Goal: Task Accomplishment & Management: Manage account settings

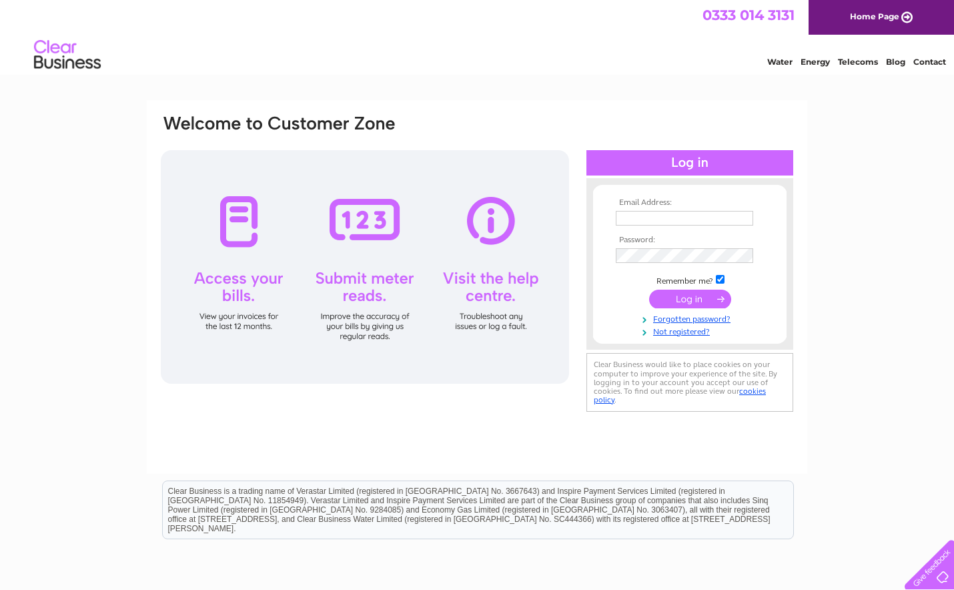
click at [242, 262] on div at bounding box center [365, 267] width 408 height 234
click at [243, 271] on div at bounding box center [365, 267] width 408 height 234
drag, startPoint x: 244, startPoint y: 283, endPoint x: 261, endPoint y: 280, distance: 17.6
click at [258, 282] on div at bounding box center [365, 267] width 408 height 234
click at [631, 216] on input "text" at bounding box center [685, 219] width 139 height 16
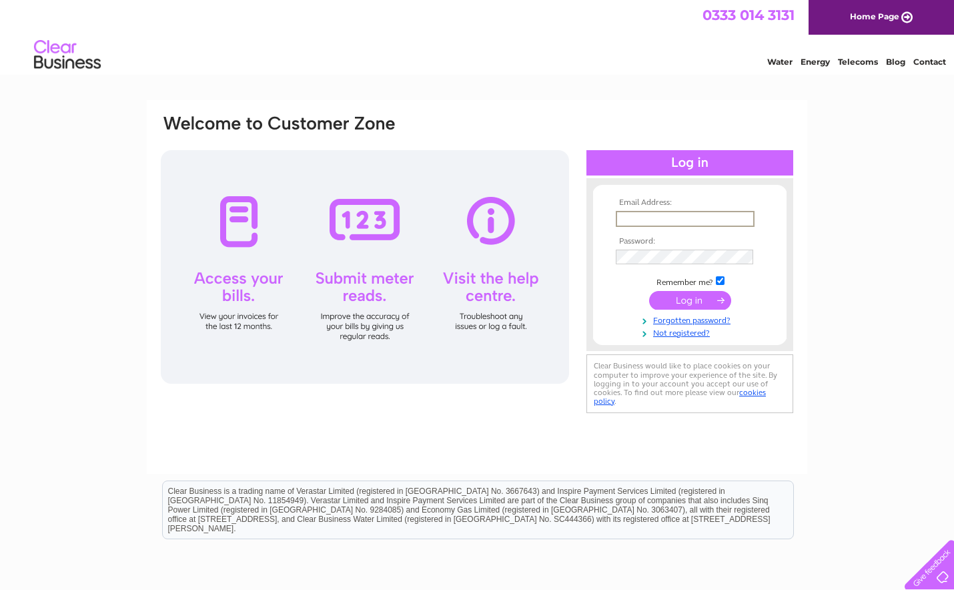
type input "[EMAIL_ADDRESS][DOMAIN_NAME]"
click at [679, 304] on input "submit" at bounding box center [690, 300] width 82 height 19
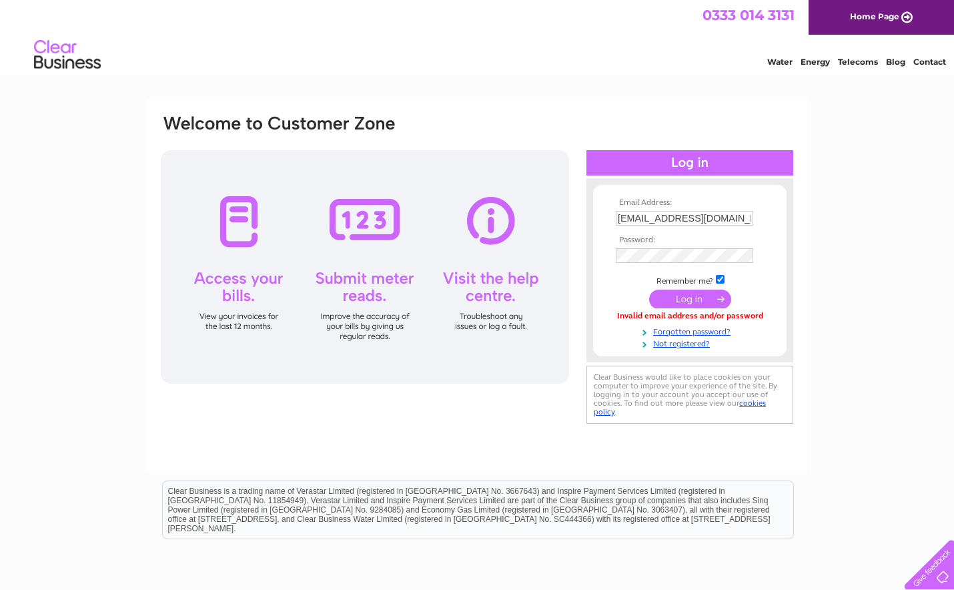
click at [688, 299] on input "submit" at bounding box center [690, 299] width 82 height 19
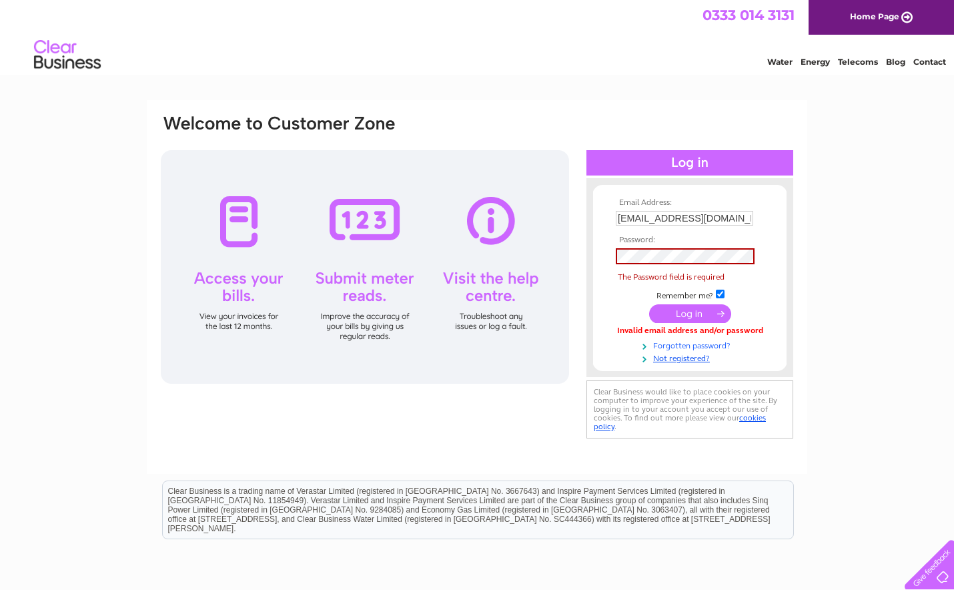
click at [715, 343] on link "Forgotten password?" at bounding box center [691, 344] width 151 height 13
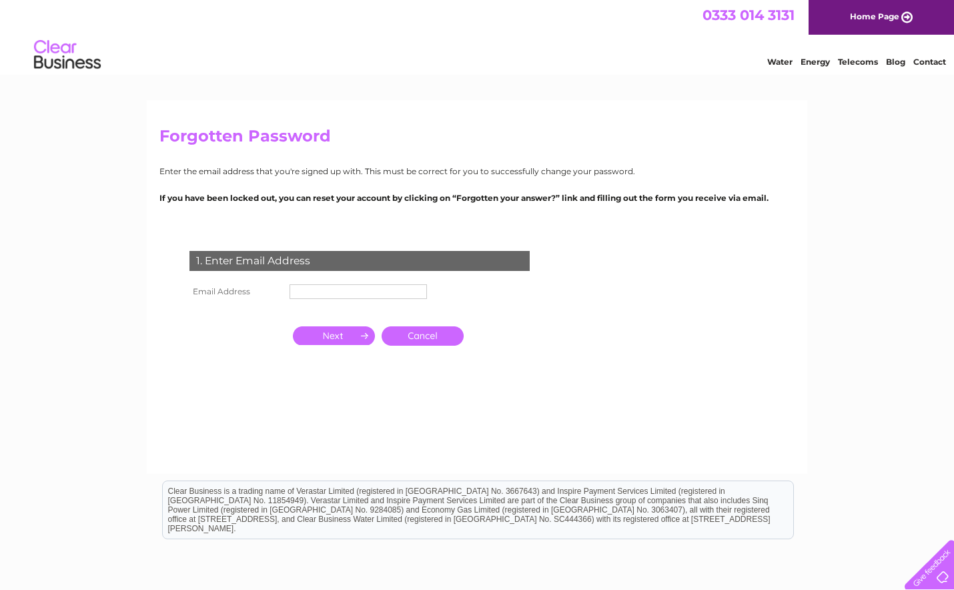
click at [398, 283] on td at bounding box center [358, 291] width 144 height 21
click at [400, 297] on input "text" at bounding box center [359, 292] width 139 height 16
type input "[EMAIL_ADDRESS][DOMAIN_NAME]"
click at [333, 344] on input "button" at bounding box center [334, 335] width 82 height 19
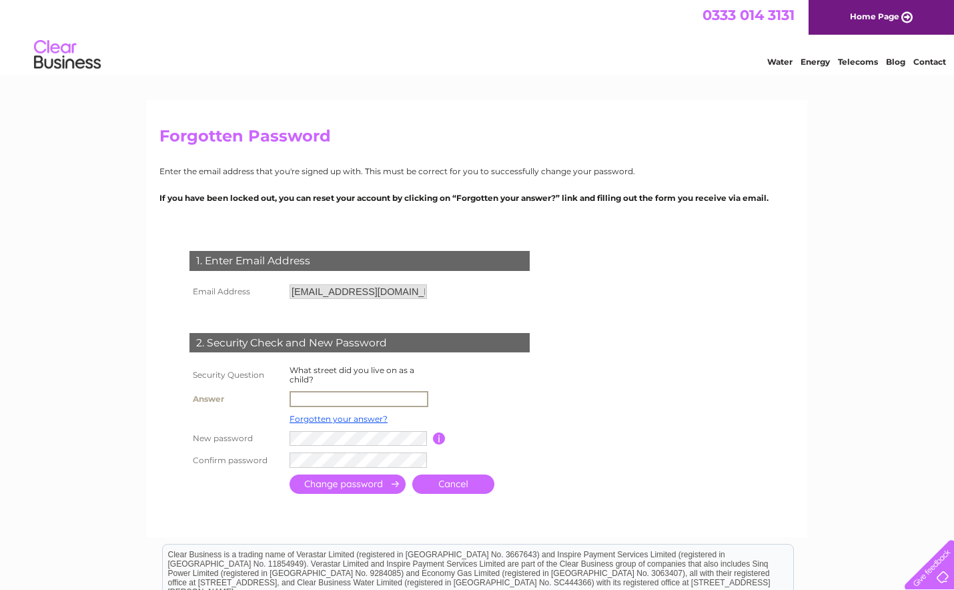
click at [378, 394] on input "text" at bounding box center [359, 399] width 139 height 16
type input "Shepherds Lane"
click at [351, 487] on input "submit" at bounding box center [348, 482] width 116 height 19
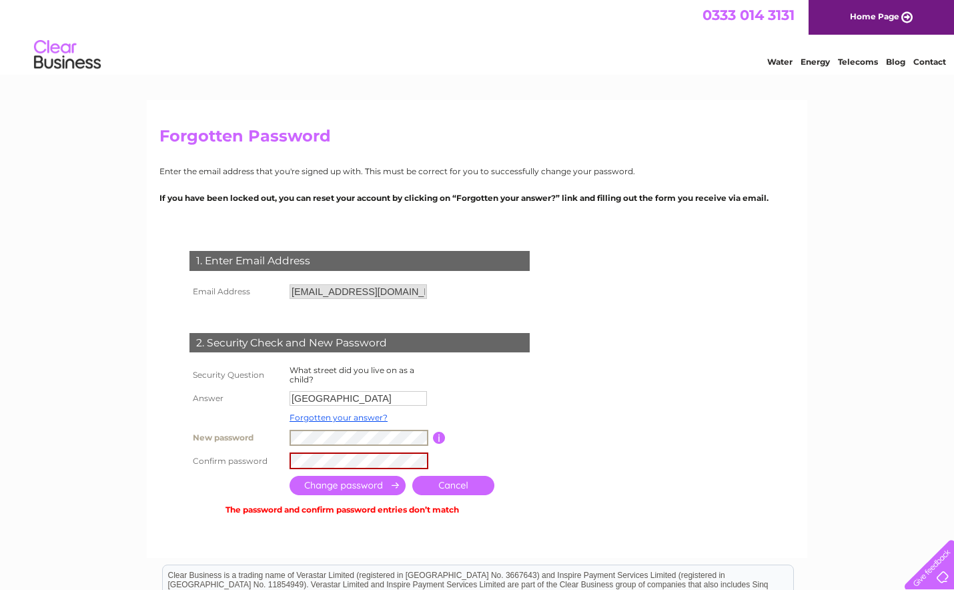
click at [233, 423] on tbody "Security Question What street did you live on as a child? Answer Shepherds Lane…" at bounding box center [375, 416] width 379 height 109
click at [281, 462] on tr "Confirm password" at bounding box center [375, 460] width 379 height 23
click at [350, 488] on input "submit" at bounding box center [348, 485] width 116 height 19
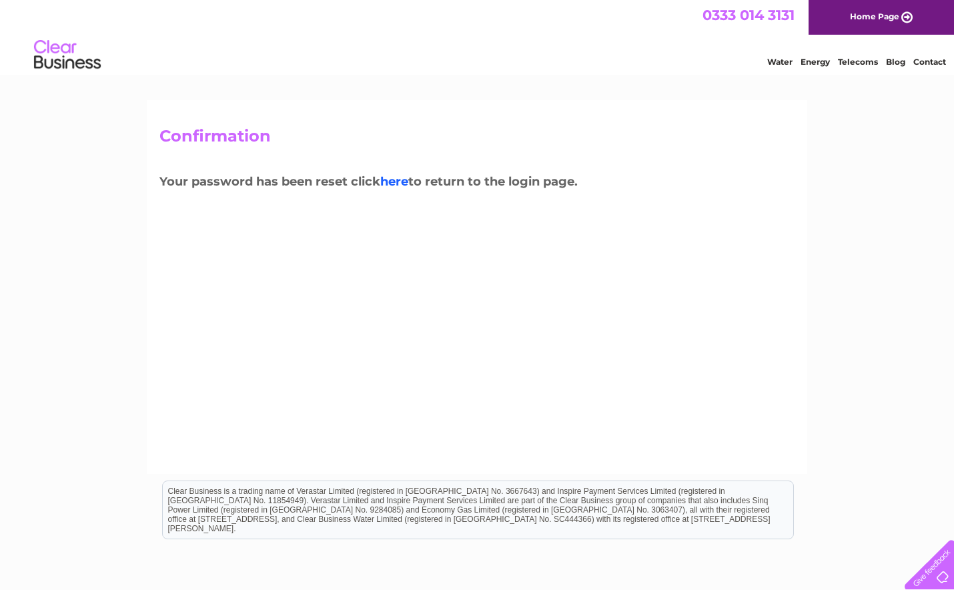
click at [398, 182] on link "here" at bounding box center [394, 181] width 28 height 15
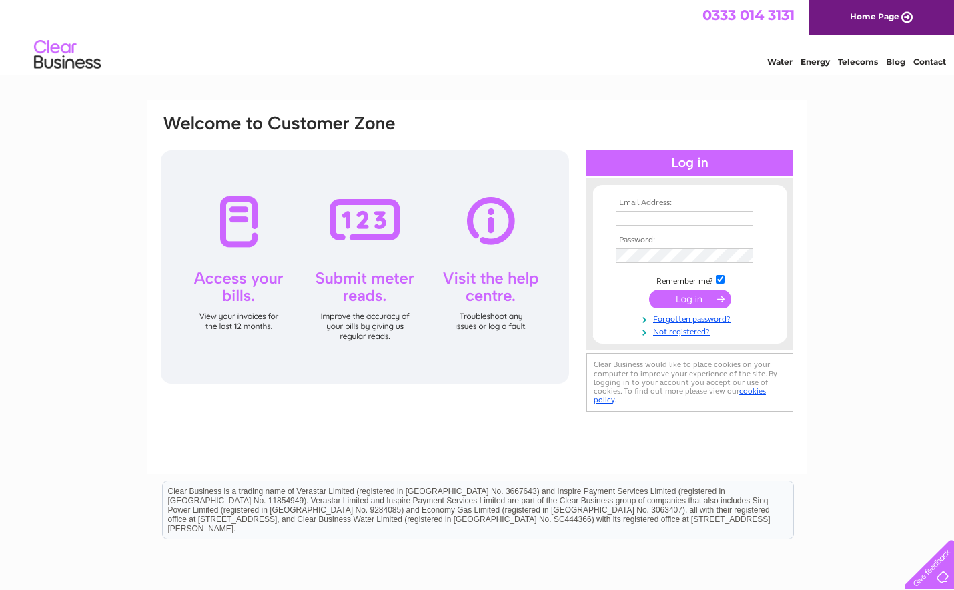
type input "[EMAIL_ADDRESS][DOMAIN_NAME]"
click at [570, 248] on div "Email Address: [EMAIL_ADDRESS][DOMAIN_NAME] Password:" at bounding box center [476, 264] width 635 height 303
click at [621, 286] on td at bounding box center [690, 298] width 155 height 25
click at [667, 302] on input "submit" at bounding box center [690, 299] width 82 height 19
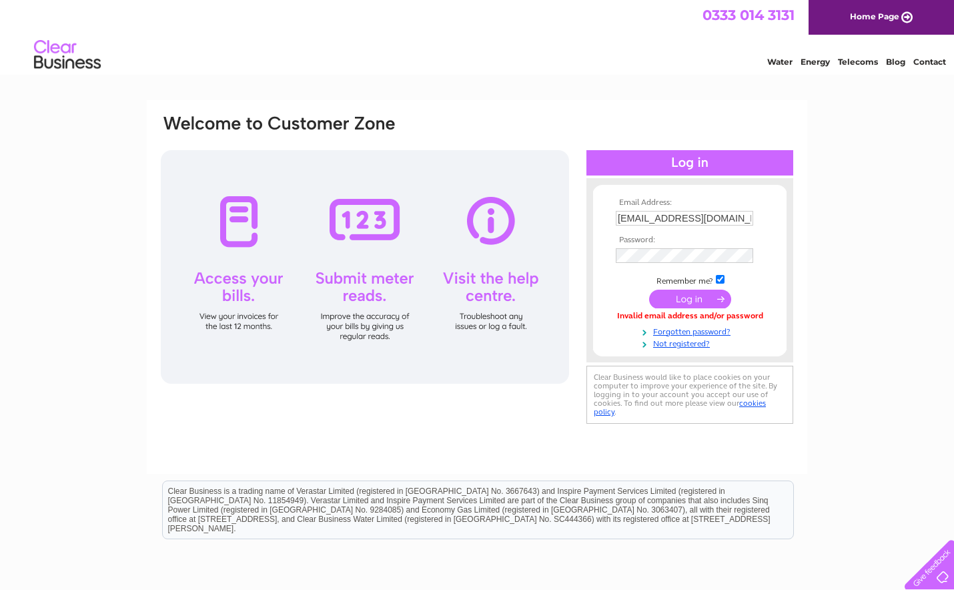
click at [703, 298] on input "submit" at bounding box center [690, 299] width 82 height 19
click at [737, 212] on input "[EMAIL_ADDRESS][DOMAIN_NAME]" at bounding box center [685, 219] width 139 height 16
drag, startPoint x: 734, startPoint y: 214, endPoint x: 564, endPoint y: 184, distance: 172.8
click at [564, 184] on div "Email Address: [EMAIL_ADDRESS][DOMAIN_NAME] Password:" at bounding box center [476, 270] width 635 height 315
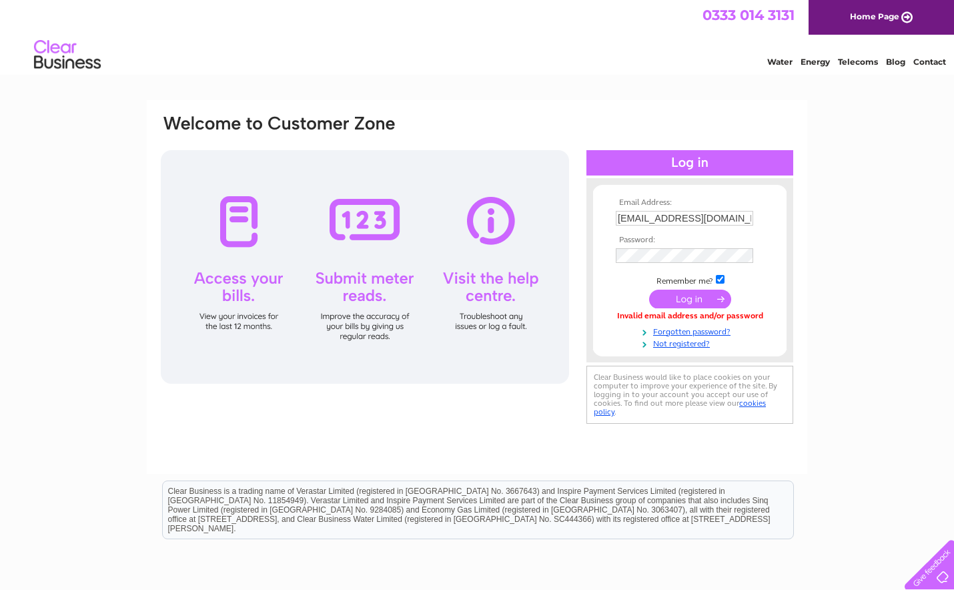
click at [685, 297] on input "submit" at bounding box center [690, 299] width 82 height 19
click at [688, 299] on input "submit" at bounding box center [690, 299] width 82 height 19
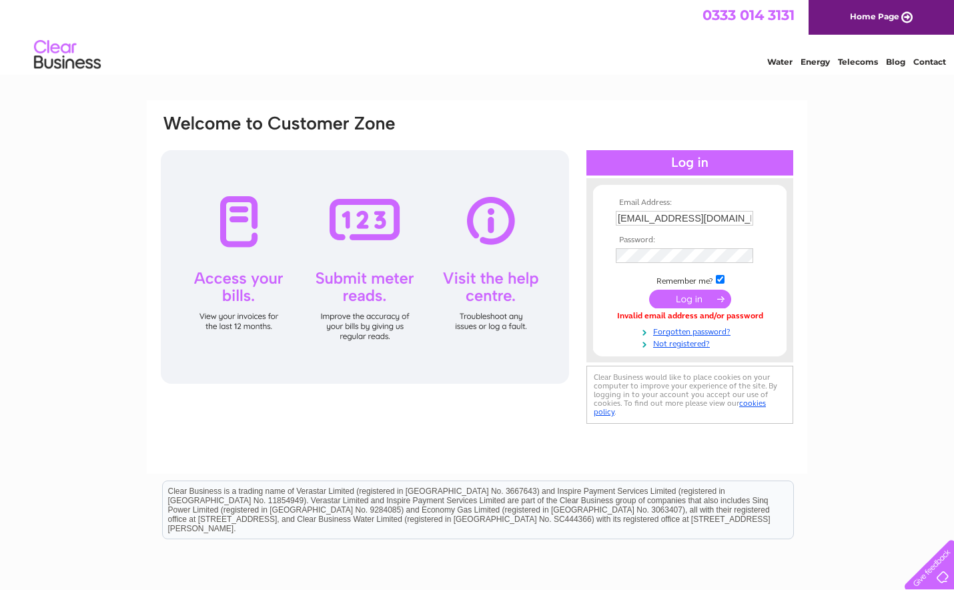
click at [687, 297] on input "submit" at bounding box center [690, 299] width 82 height 19
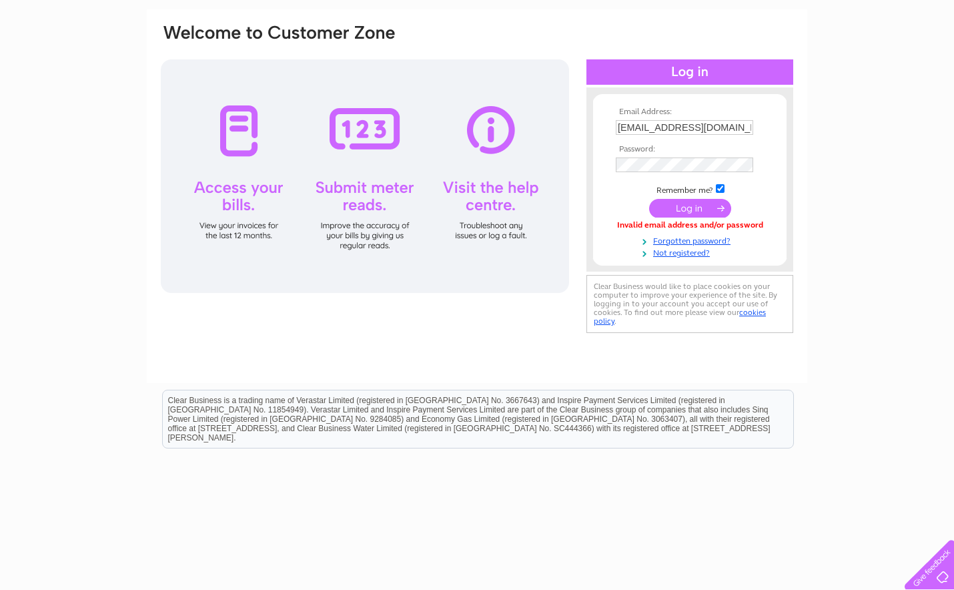
scroll to position [121, 0]
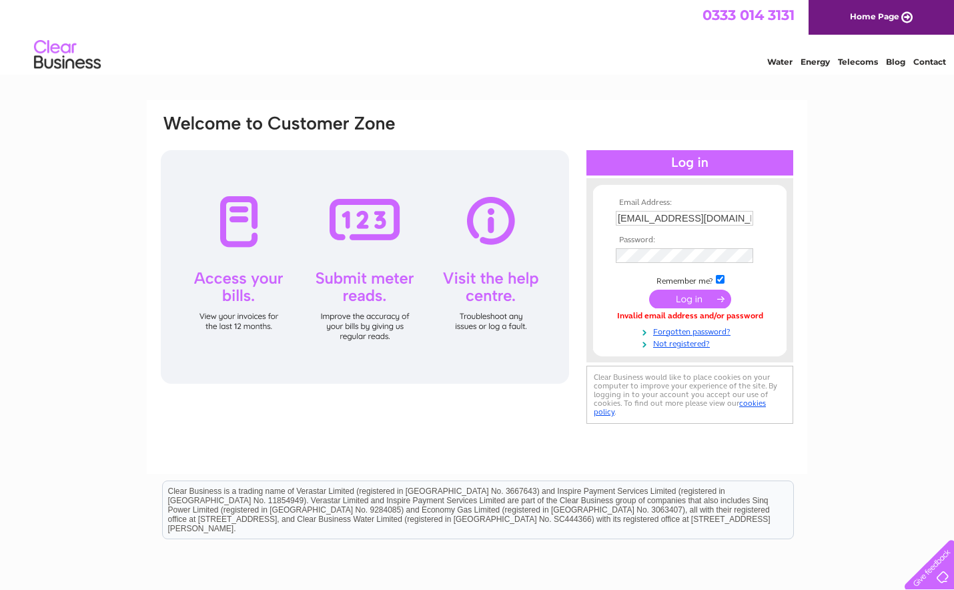
click at [484, 428] on div "Email Address: info@potterypals.co.uk Password:" at bounding box center [477, 287] width 661 height 374
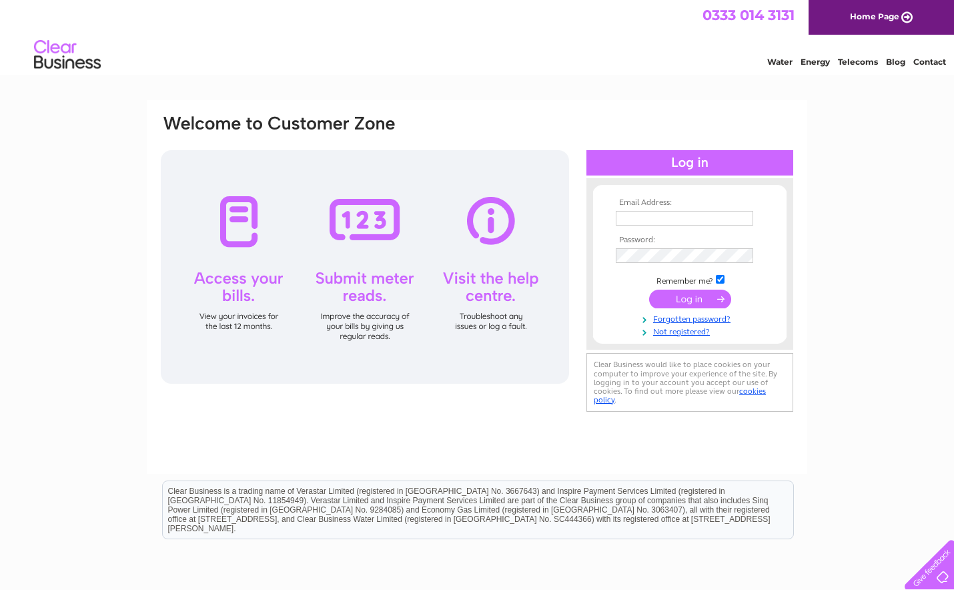
type input "[EMAIL_ADDRESS][DOMAIN_NAME]"
click at [677, 306] on input "submit" at bounding box center [690, 299] width 82 height 19
click at [677, 298] on input "submit" at bounding box center [690, 299] width 82 height 19
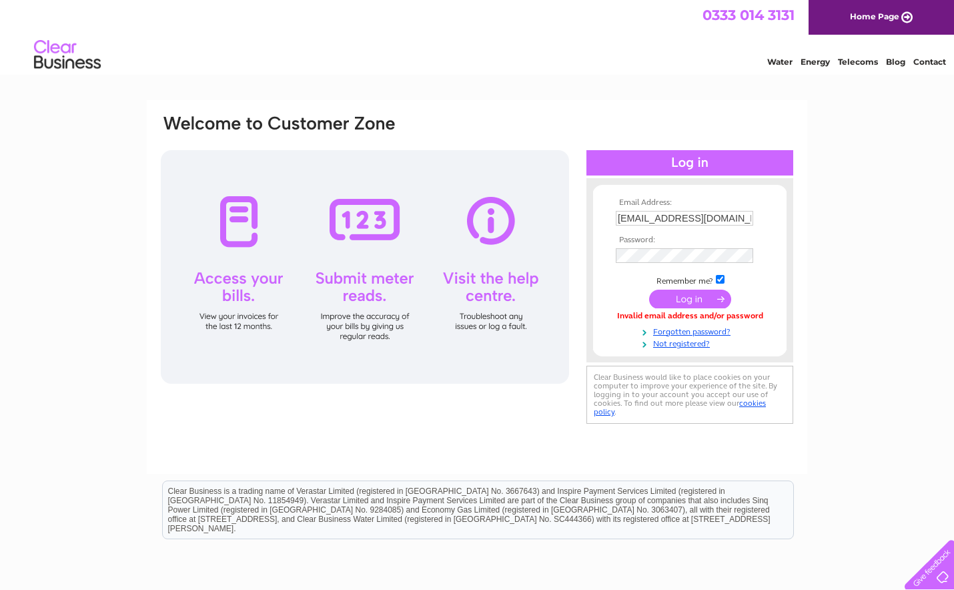
click at [695, 298] on input "submit" at bounding box center [690, 299] width 82 height 19
click at [687, 295] on input "submit" at bounding box center [690, 299] width 82 height 19
click at [579, 255] on div "Email Address: info@potterypals.co.uk Password:" at bounding box center [476, 270] width 635 height 315
click at [621, 290] on tbody "Email Address: info@potterypals.co.uk Password: Remember me?" at bounding box center [690, 273] width 155 height 151
click at [691, 299] on input "submit" at bounding box center [690, 299] width 82 height 19
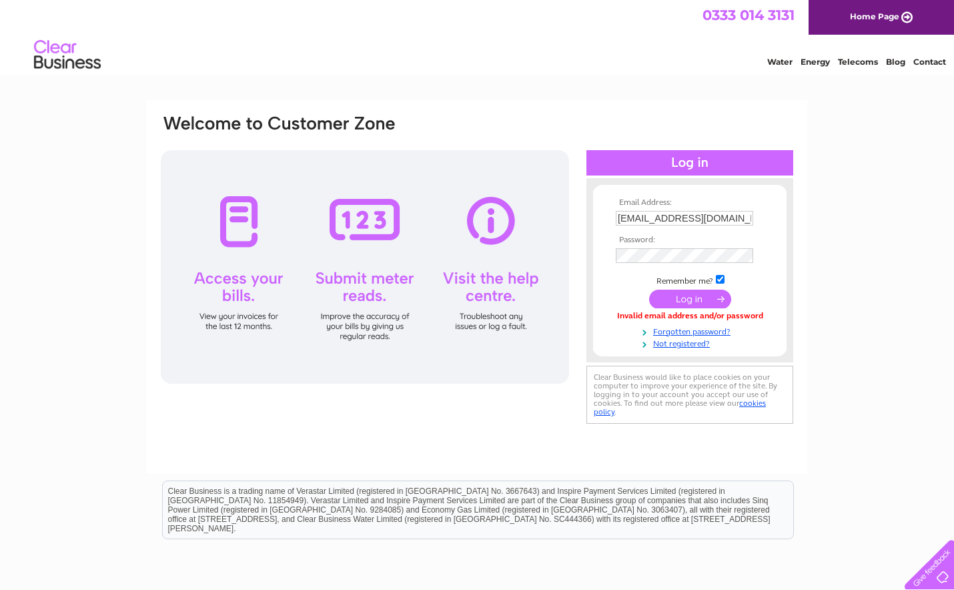
click at [689, 299] on input "submit" at bounding box center [690, 299] width 82 height 19
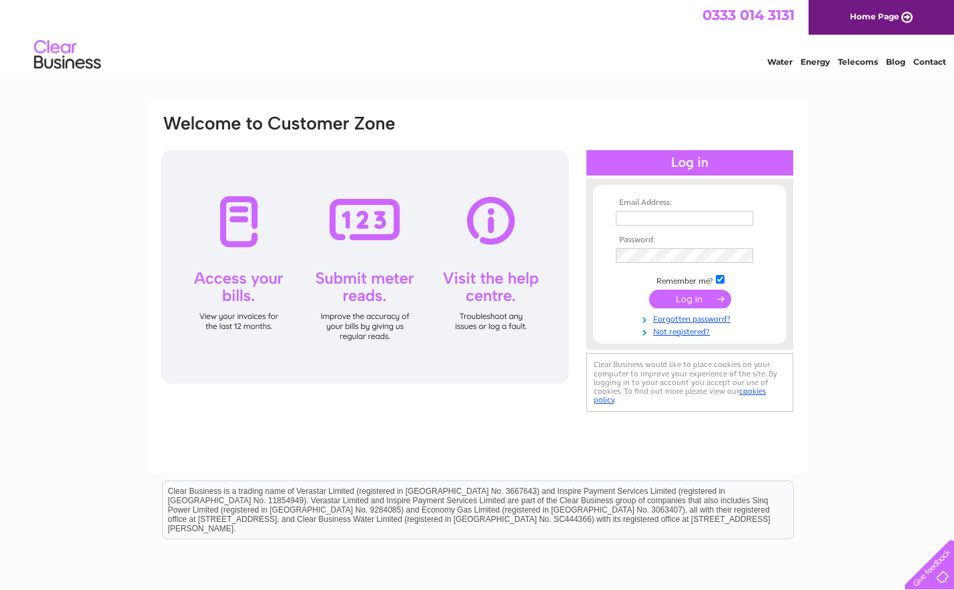
type input "[EMAIL_ADDRESS][DOMAIN_NAME]"
click at [675, 299] on input "submit" at bounding box center [690, 299] width 82 height 19
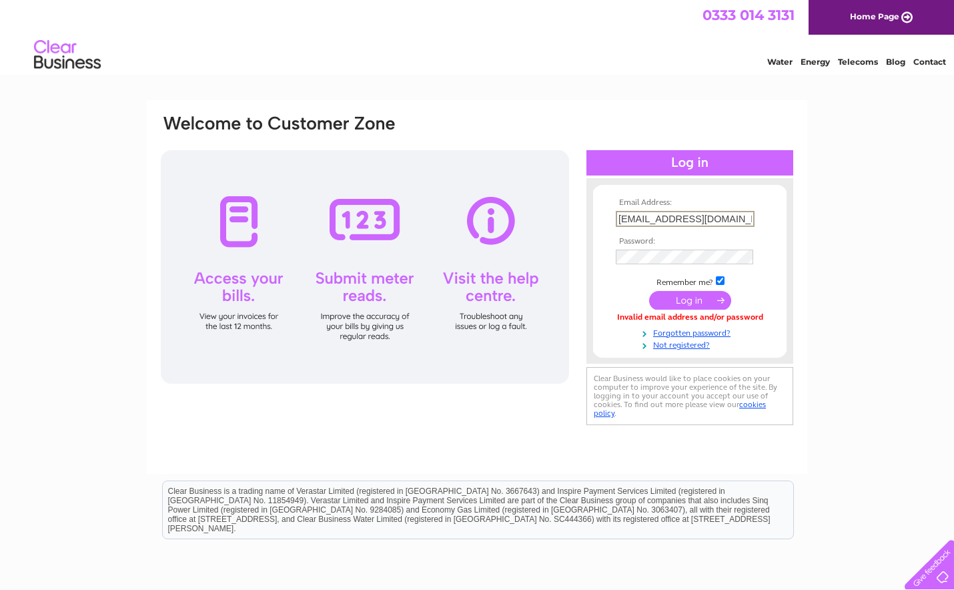
drag, startPoint x: 717, startPoint y: 224, endPoint x: 681, endPoint y: 228, distance: 36.3
click at [681, 228] on td "[EMAIL_ADDRESS][DOMAIN_NAME]" at bounding box center [690, 219] width 155 height 23
click at [753, 228] on td "[EMAIL_ADDRESS][DOMAIN_NAME]" at bounding box center [690, 218] width 155 height 21
click at [535, 260] on div "Email Address: [EMAIL_ADDRESS][DOMAIN_NAME] Password:" at bounding box center [476, 270] width 635 height 315
click at [627, 290] on td at bounding box center [690, 300] width 155 height 25
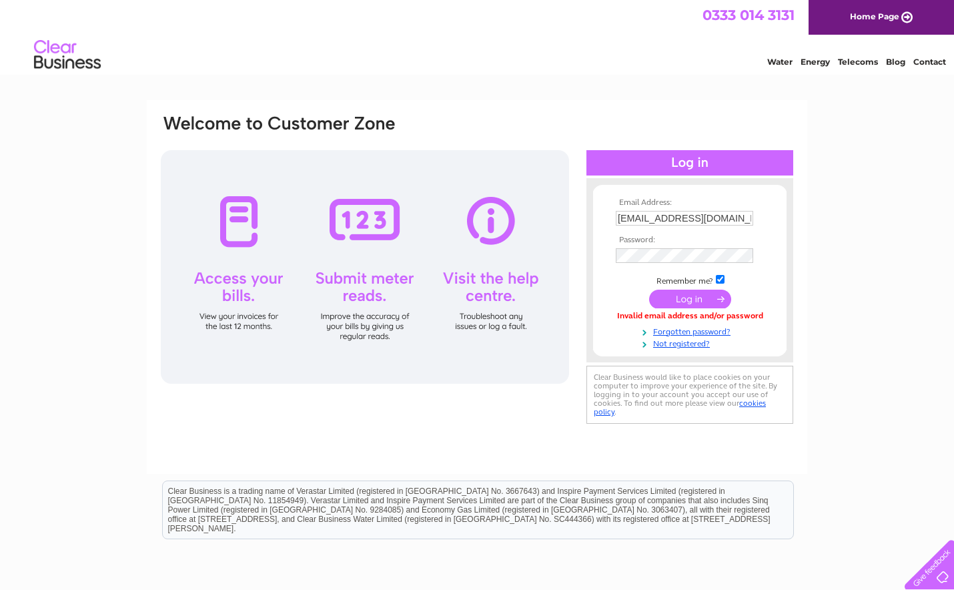
click at [711, 296] on input "submit" at bounding box center [690, 299] width 82 height 19
click at [695, 300] on input "submit" at bounding box center [690, 299] width 82 height 19
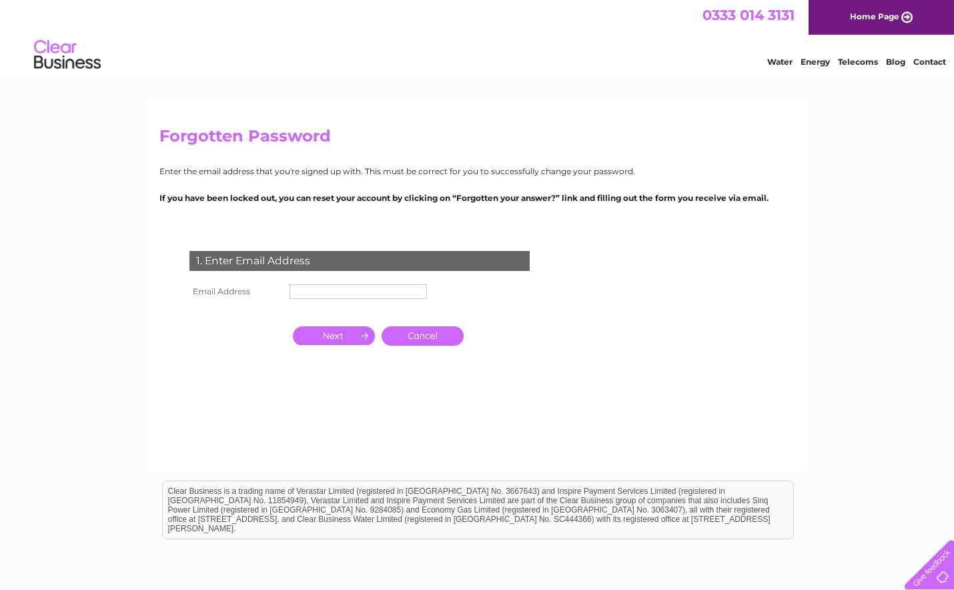
click at [417, 288] on input "text" at bounding box center [358, 291] width 137 height 15
type input "[EMAIL_ADDRESS][DOMAIN_NAME]"
click at [332, 338] on input "button" at bounding box center [334, 335] width 82 height 19
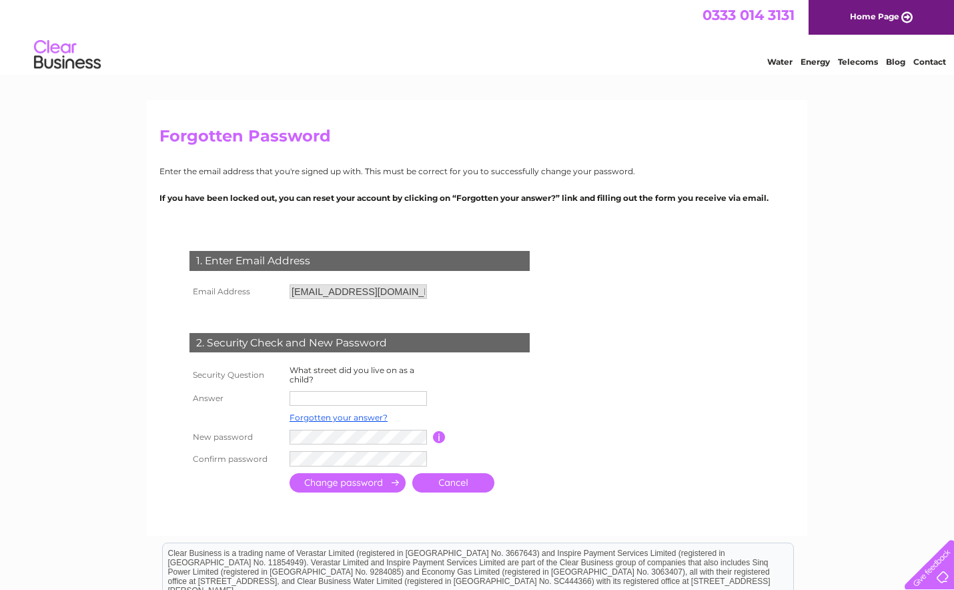
click at [341, 396] on input "text" at bounding box center [358, 398] width 137 height 15
type input "Shepherds Lane"
click at [357, 420] on link "Forgotten your answer?" at bounding box center [339, 417] width 98 height 10
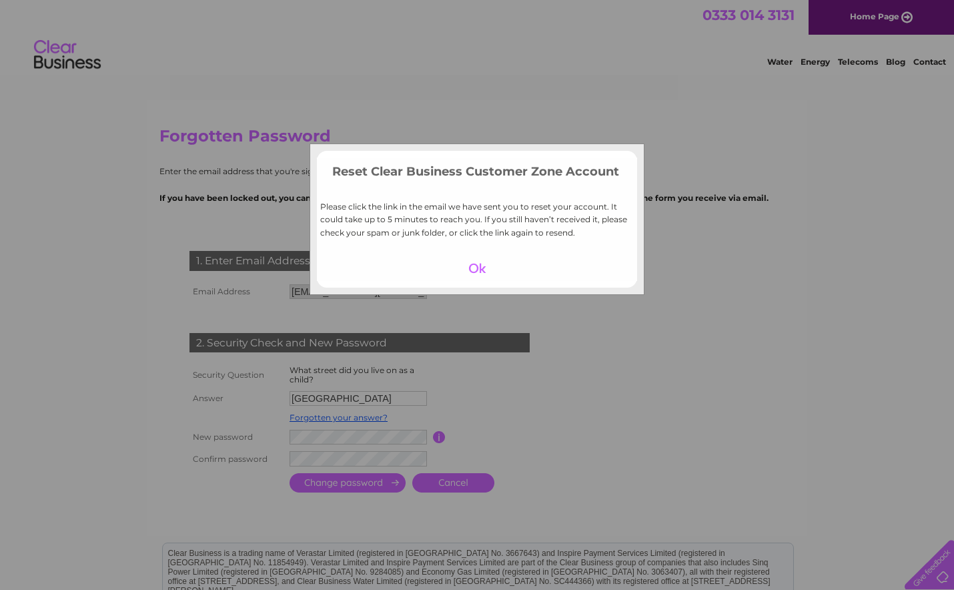
click at [474, 266] on div at bounding box center [477, 268] width 82 height 19
